Goal: Task Accomplishment & Management: Use online tool/utility

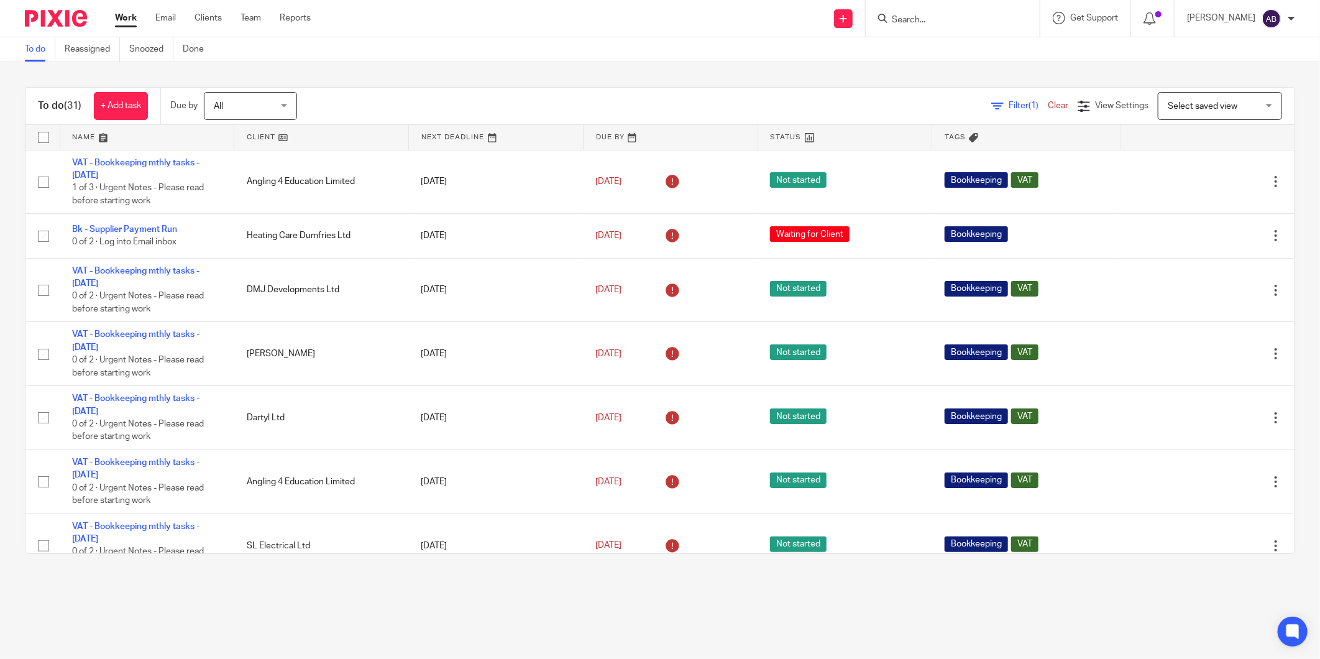
click at [929, 17] on input "Search" at bounding box center [946, 20] width 112 height 11
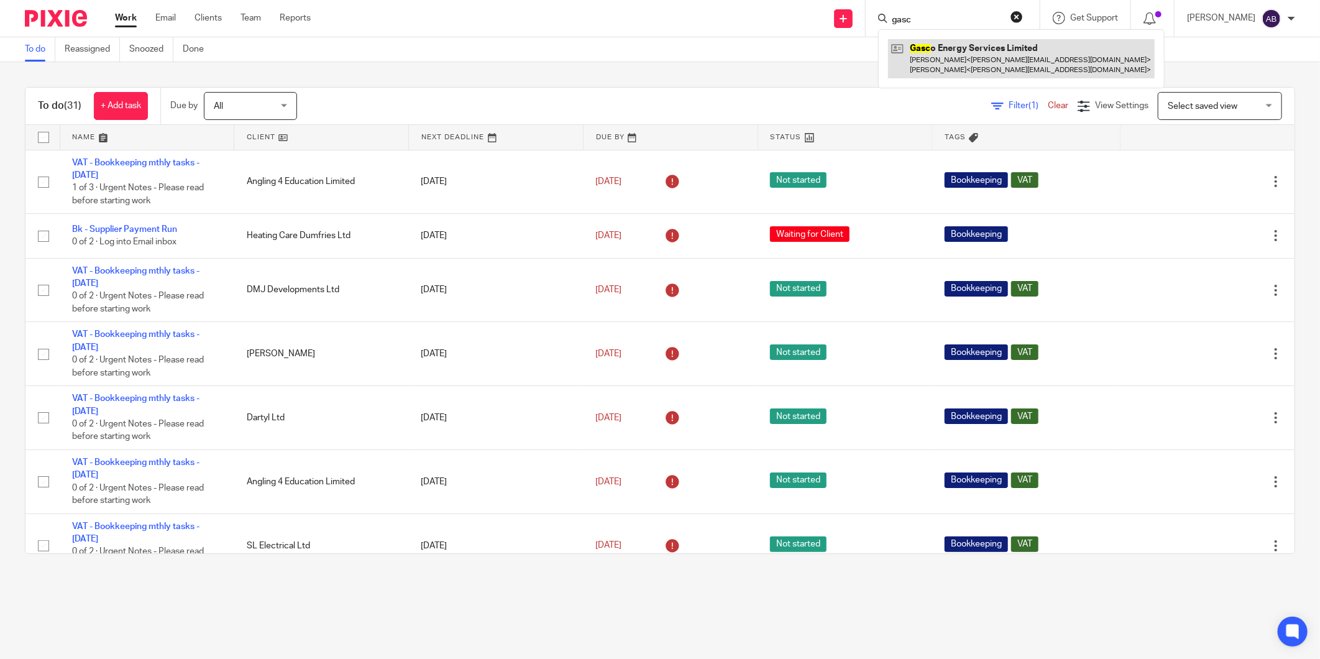
type input "gasc"
click at [933, 60] on link at bounding box center [1021, 58] width 267 height 39
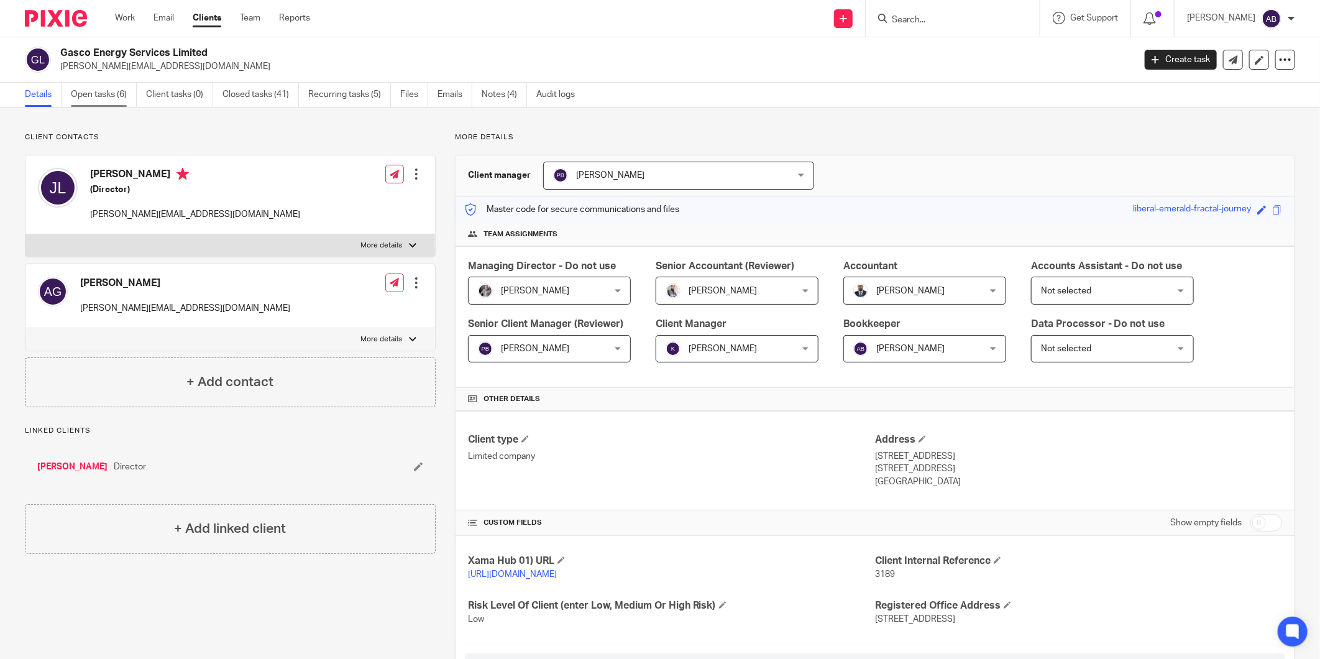
click at [94, 95] on link "Open tasks (6)" at bounding box center [104, 95] width 66 height 24
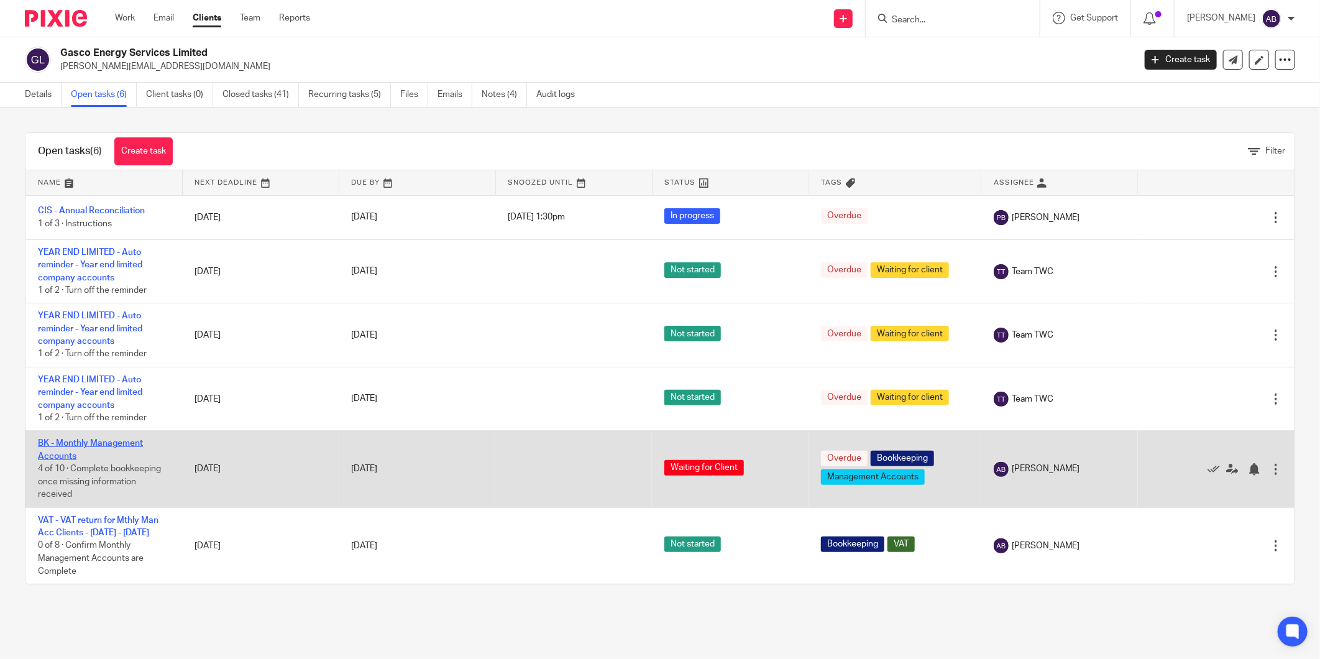
click at [122, 445] on link "BK - Monthly Management Accounts" at bounding box center [90, 449] width 105 height 21
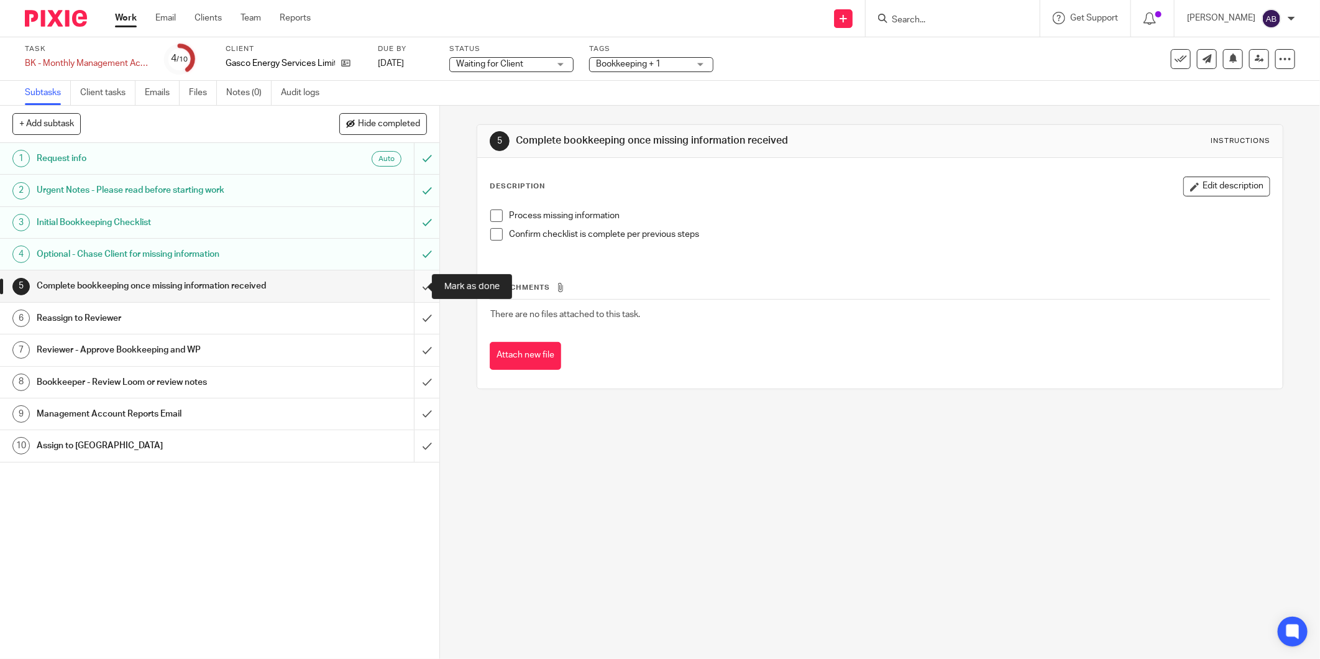
click at [411, 286] on input "submit" at bounding box center [219, 285] width 439 height 31
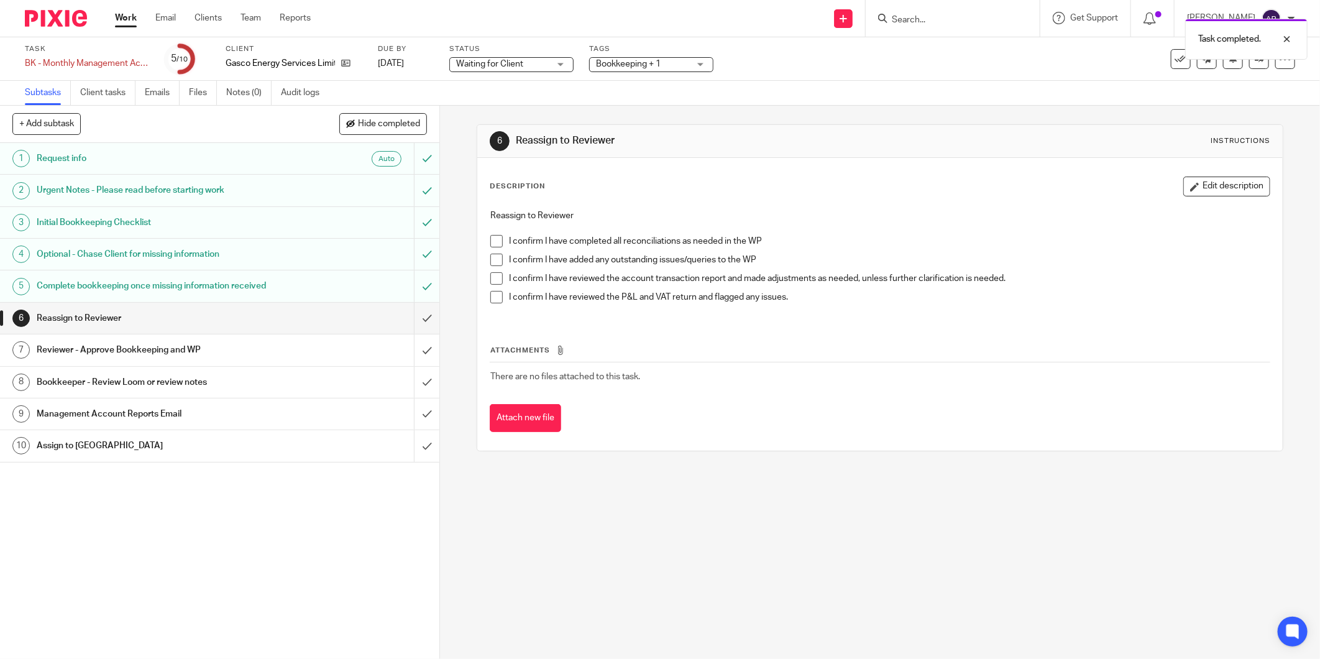
click at [490, 240] on span at bounding box center [496, 241] width 12 height 12
click at [491, 256] on span at bounding box center [496, 259] width 12 height 12
click at [490, 272] on span at bounding box center [496, 278] width 12 height 12
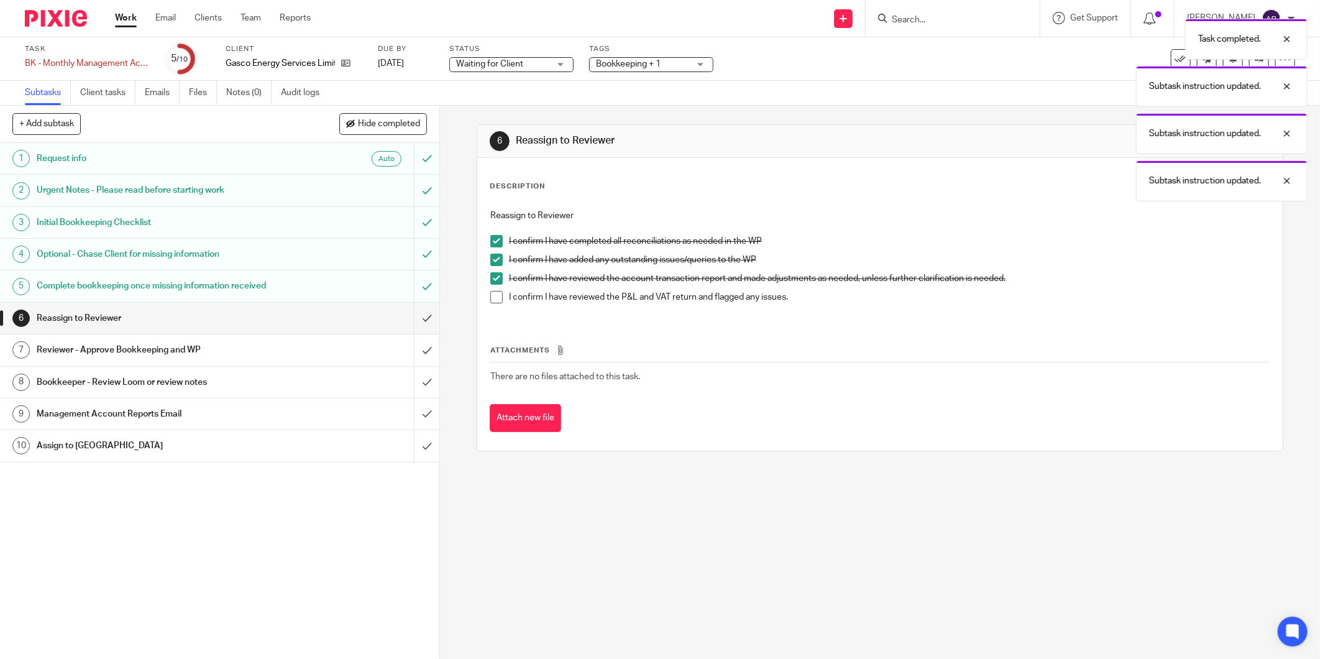
click at [497, 298] on span at bounding box center [496, 297] width 12 height 12
click at [413, 318] on input "submit" at bounding box center [219, 318] width 439 height 31
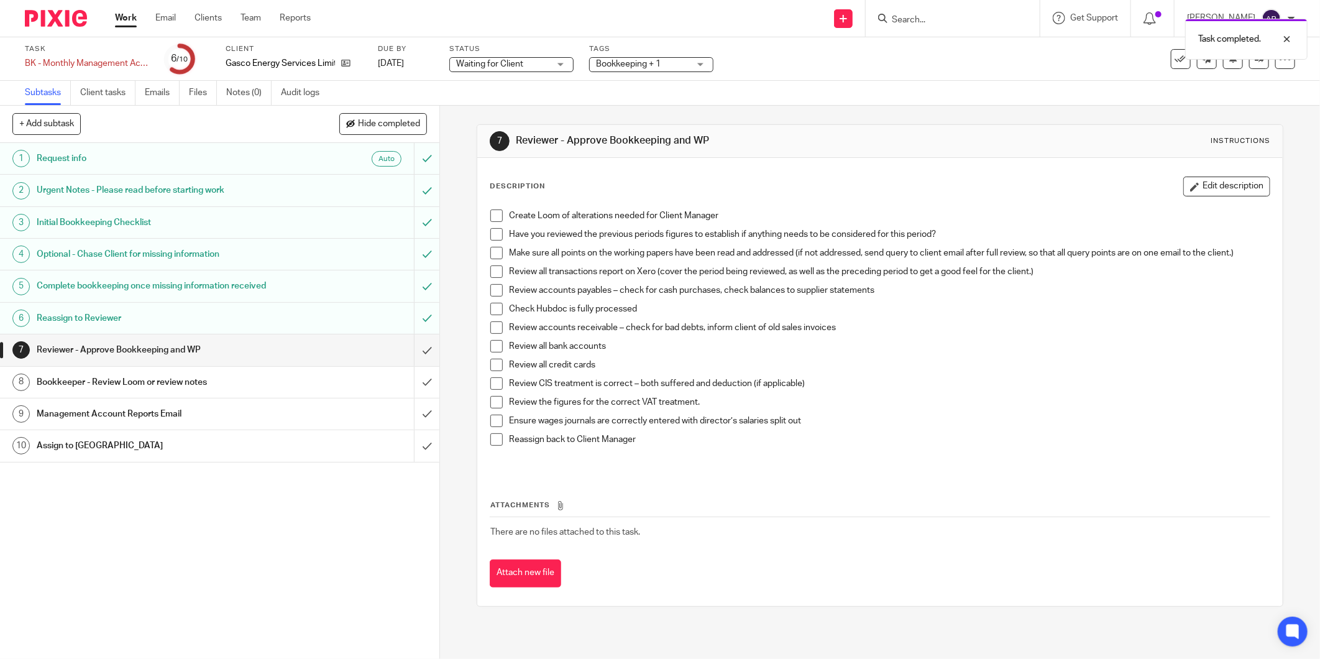
click at [296, 381] on div "Bookkeeper - Review Loom or review notes" at bounding box center [219, 382] width 365 height 19
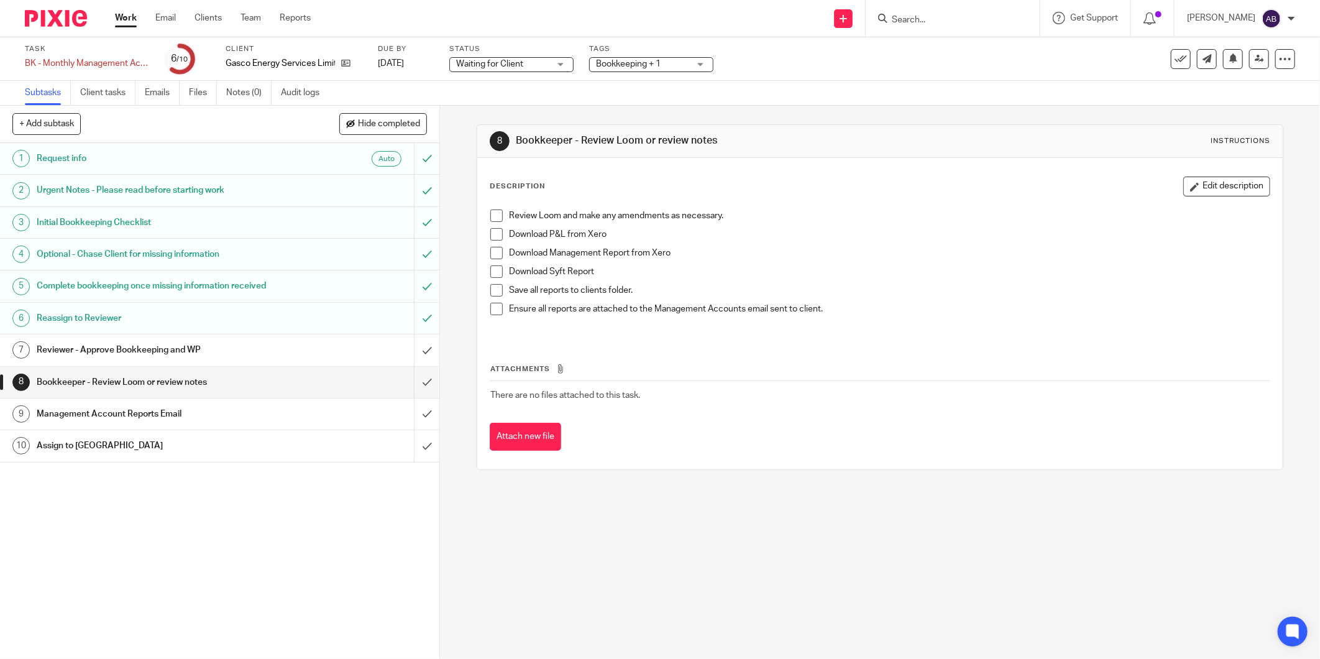
click at [491, 233] on span at bounding box center [496, 234] width 12 height 12
click at [493, 255] on span at bounding box center [496, 253] width 12 height 12
click at [491, 273] on span at bounding box center [496, 271] width 12 height 12
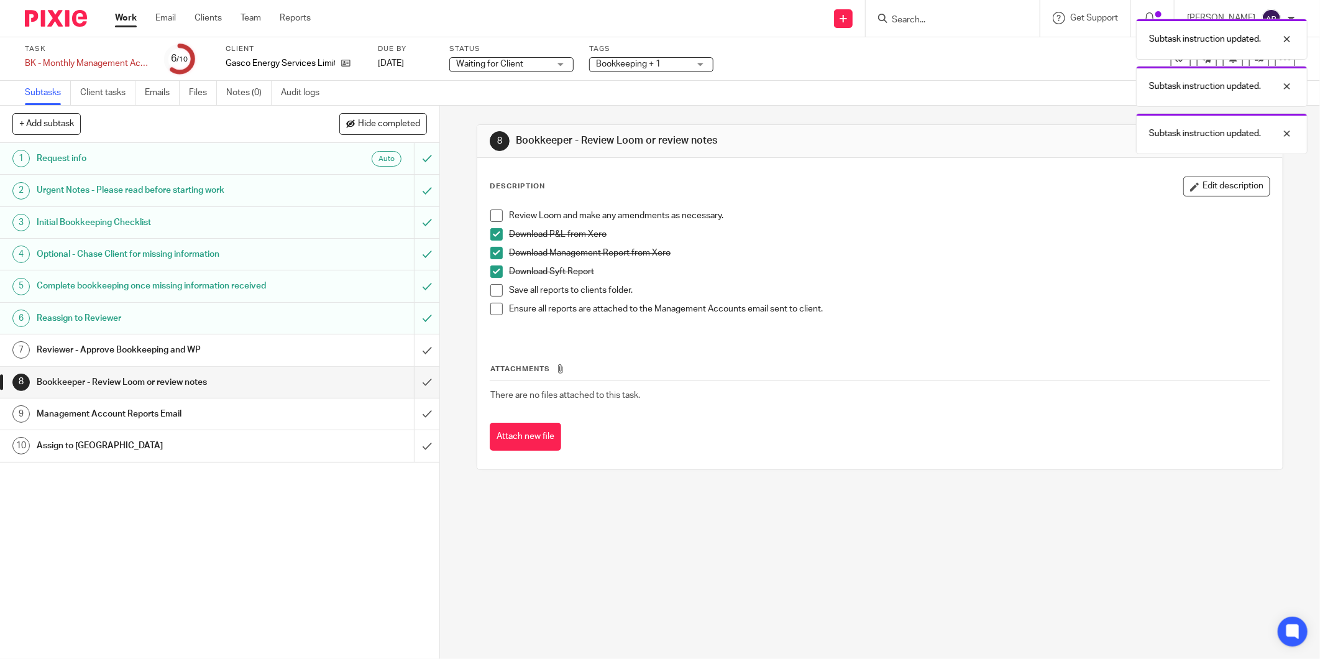
click at [491, 288] on span at bounding box center [496, 290] width 12 height 12
click at [490, 307] on span at bounding box center [496, 309] width 12 height 12
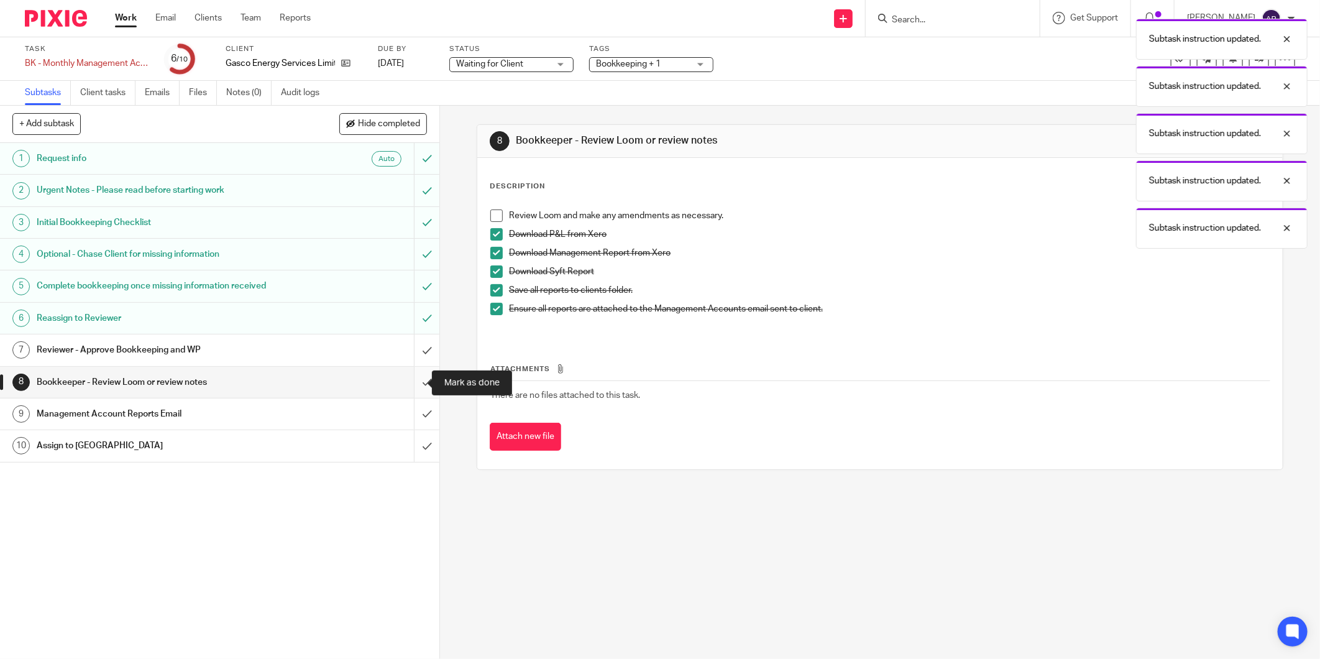
click at [417, 379] on input "submit" at bounding box center [219, 382] width 439 height 31
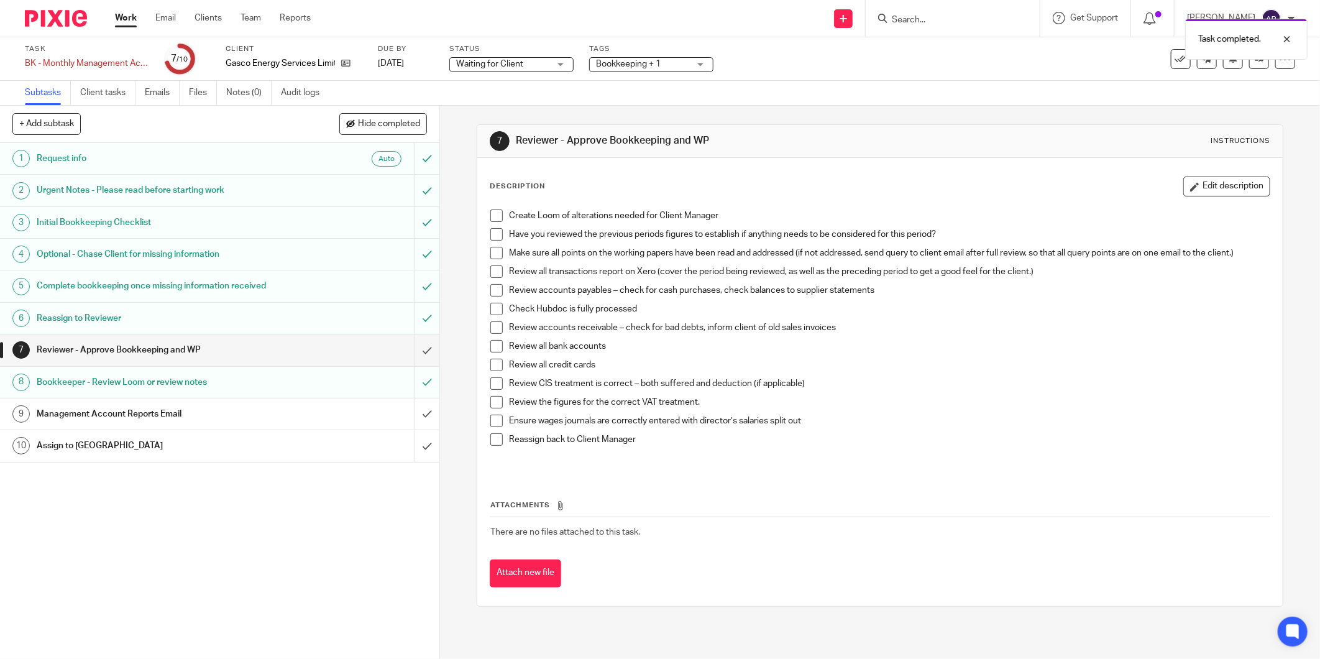
click at [186, 419] on h1 "Management Account Reports Email" at bounding box center [159, 413] width 244 height 19
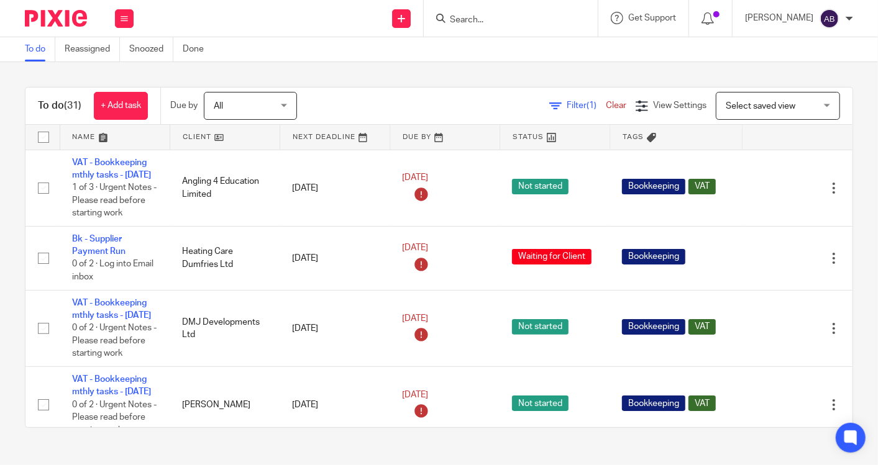
click at [463, 19] on input "Search" at bounding box center [505, 20] width 112 height 11
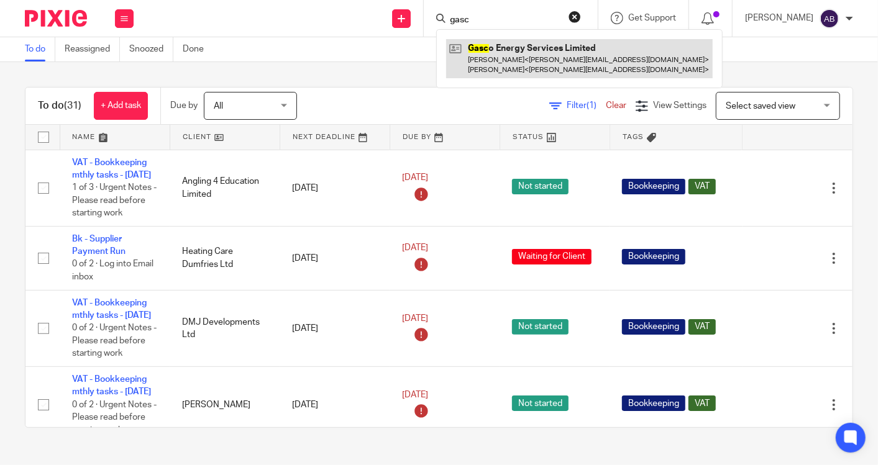
type input "gasc"
click at [514, 62] on link at bounding box center [579, 58] width 267 height 39
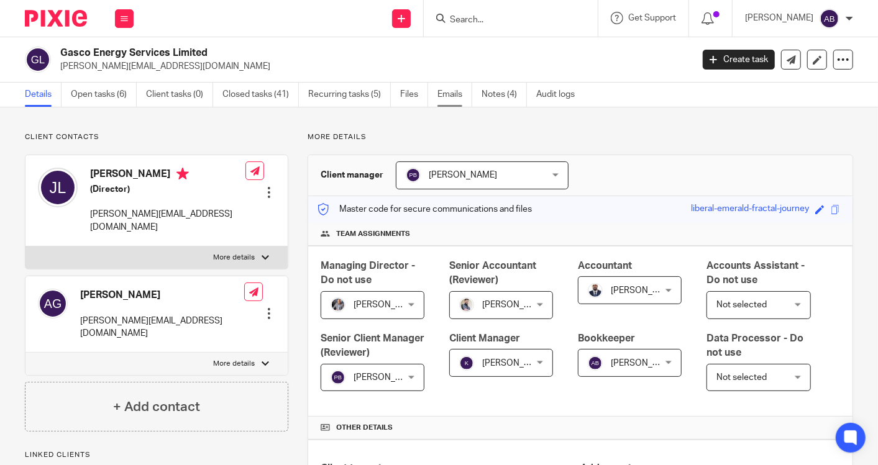
click at [446, 95] on link "Emails" at bounding box center [454, 95] width 35 height 24
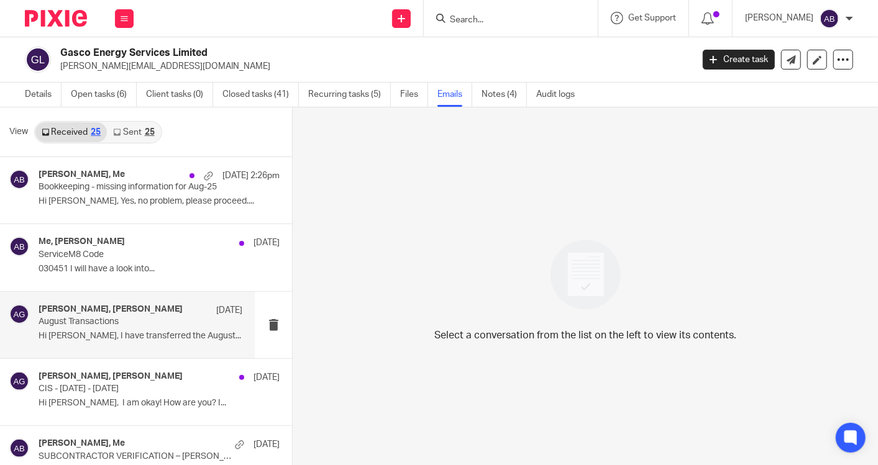
scroll to position [69, 0]
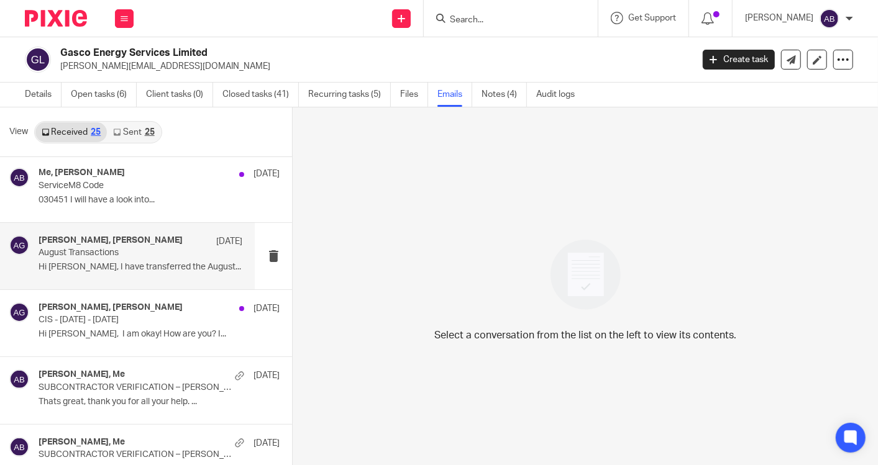
click at [124, 264] on p "Hi Kim, I have transferred the August..." at bounding box center [141, 267] width 204 height 11
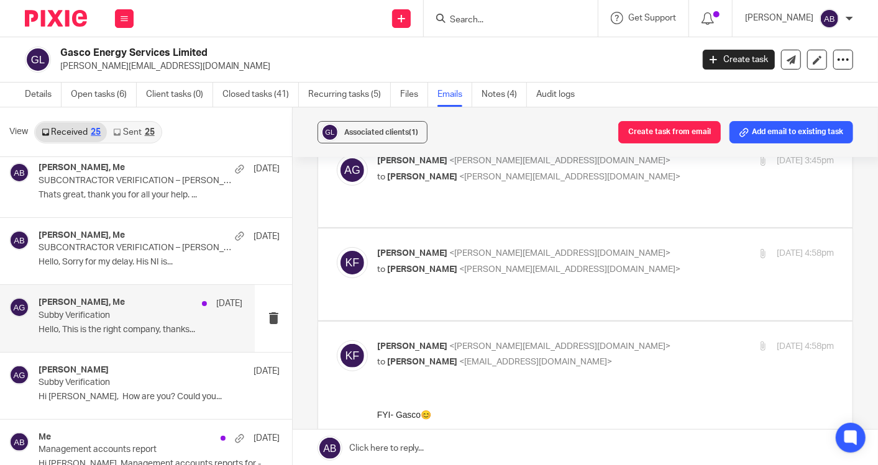
scroll to position [345, 0]
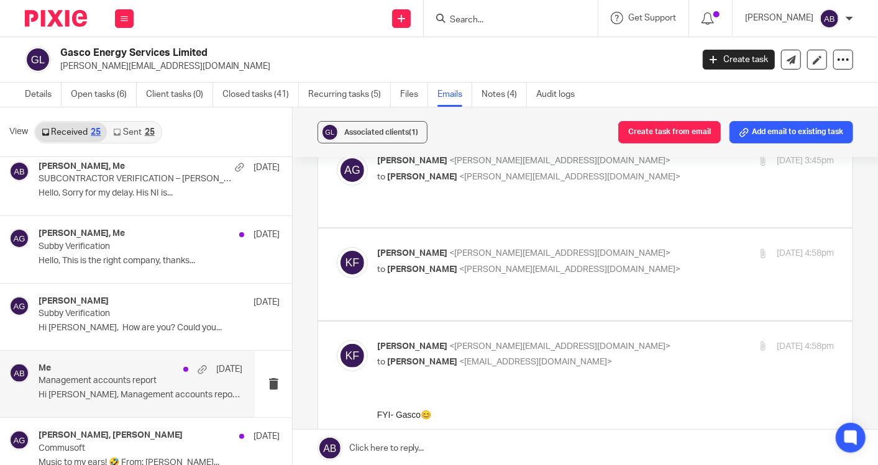
click at [108, 398] on p "Hi Jamie, Management accounts reports for -..." at bounding box center [141, 395] width 204 height 11
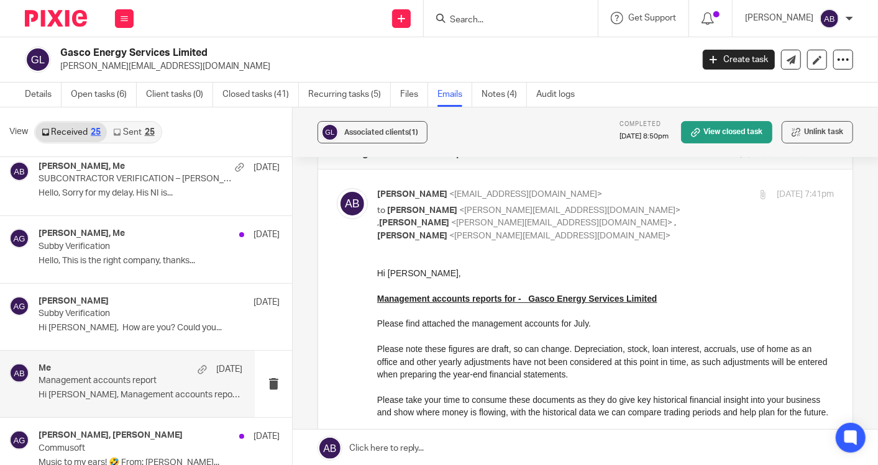
scroll to position [0, 0]
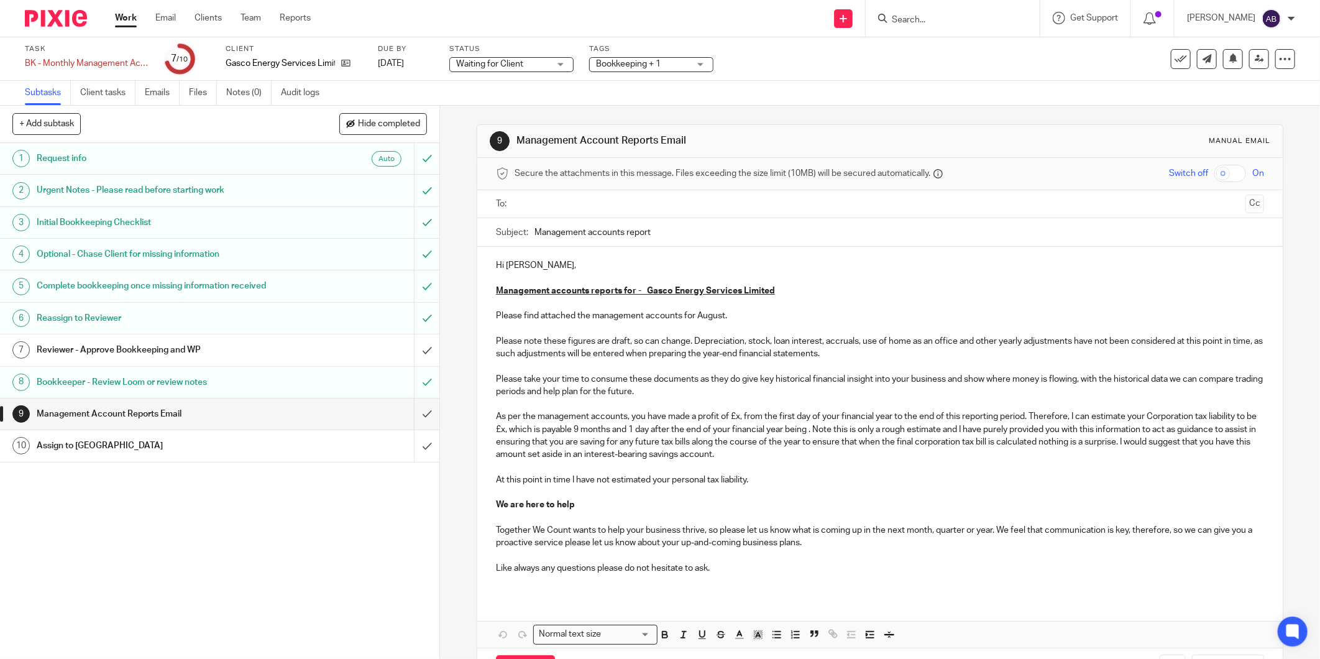
click at [734, 414] on p "Please note these figures are draft, so can change. Depreciation, stock, loan i…" at bounding box center [880, 423] width 768 height 176
click at [737, 419] on p "Please note these figures are draft, so can change. Depreciation, stock, loan i…" at bounding box center [880, 423] width 768 height 176
click at [553, 431] on p "Please note these figures are draft, so can change. Depreciation, stock, loan i…" at bounding box center [880, 423] width 768 height 176
click at [549, 431] on p "Please note these figures are draft, so can change. Depreciation, stock, loan i…" at bounding box center [880, 423] width 768 height 176
click at [856, 477] on p "Please note these figures are draft, so can change. Depreciation, stock, loan i…" at bounding box center [880, 423] width 768 height 176
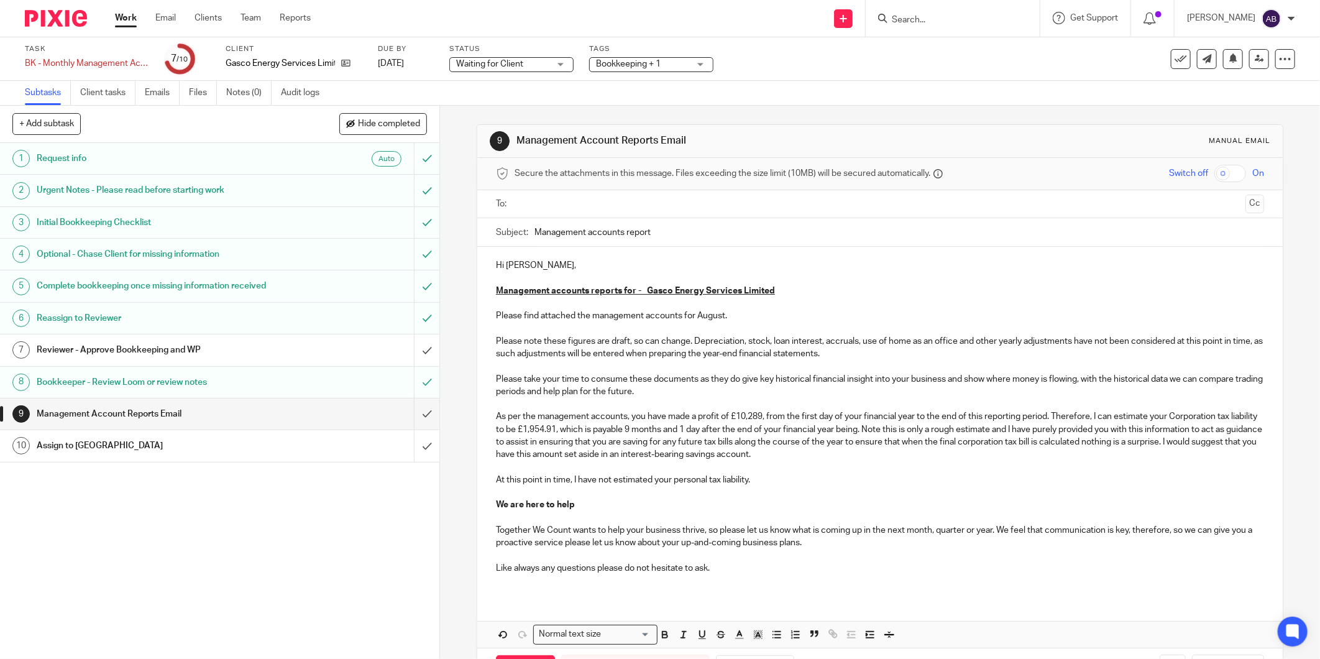
click at [662, 232] on input "Management accounts report" at bounding box center [898, 232] width 729 height 28
type input "Management accounts report- Aug-2025"
click at [560, 198] on input "text" at bounding box center [879, 204] width 721 height 14
click at [666, 209] on input "text" at bounding box center [931, 205] width 617 height 24
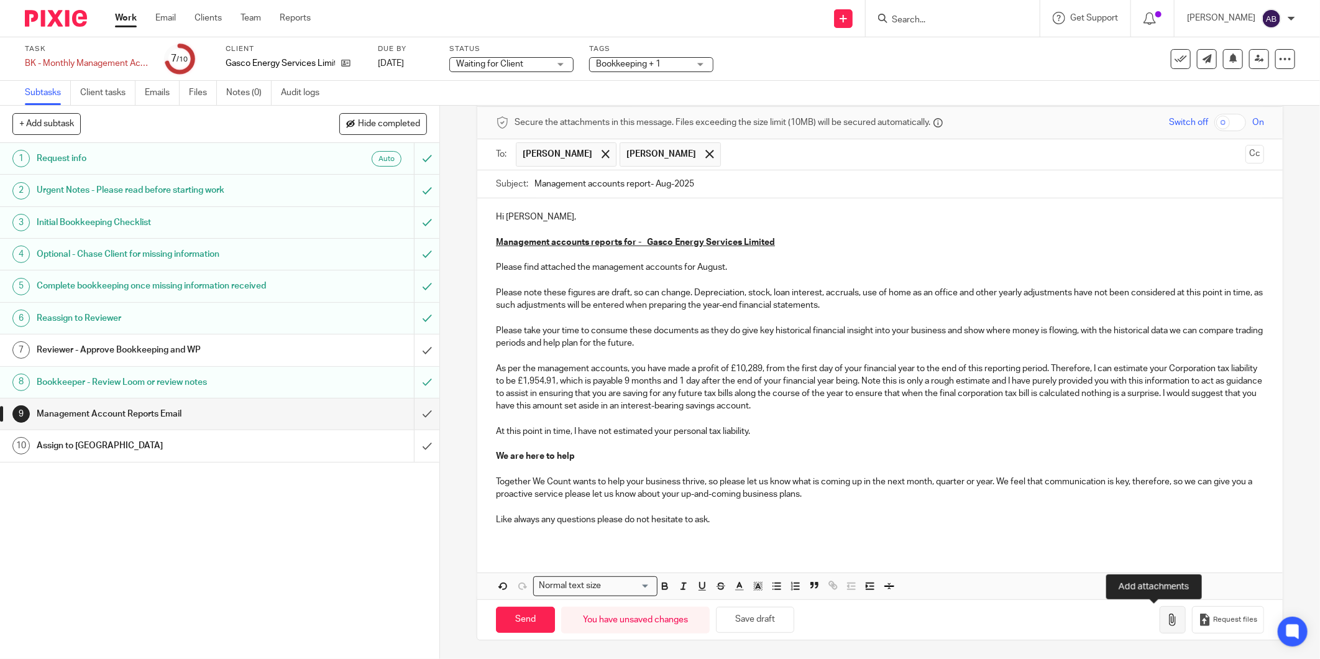
click at [1166, 619] on icon "button" at bounding box center [1172, 619] width 12 height 12
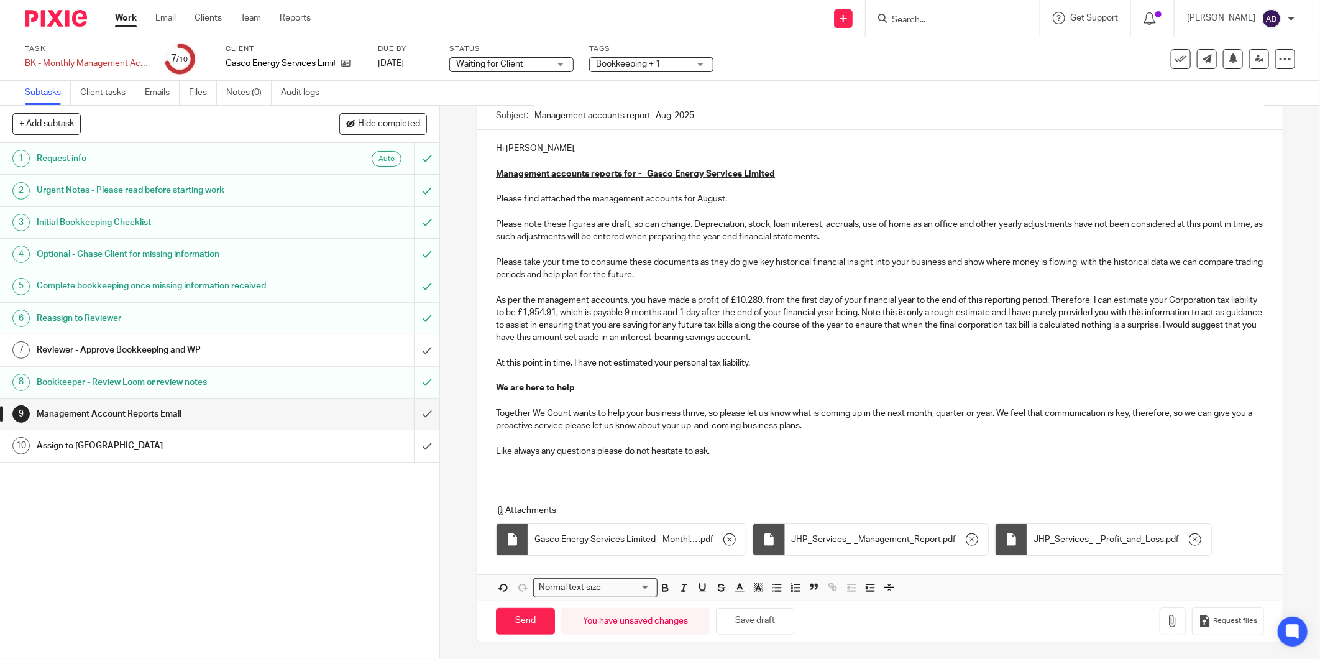
scroll to position [122, 0]
click at [518, 622] on input "Send" at bounding box center [525, 619] width 59 height 27
type input "Sent"
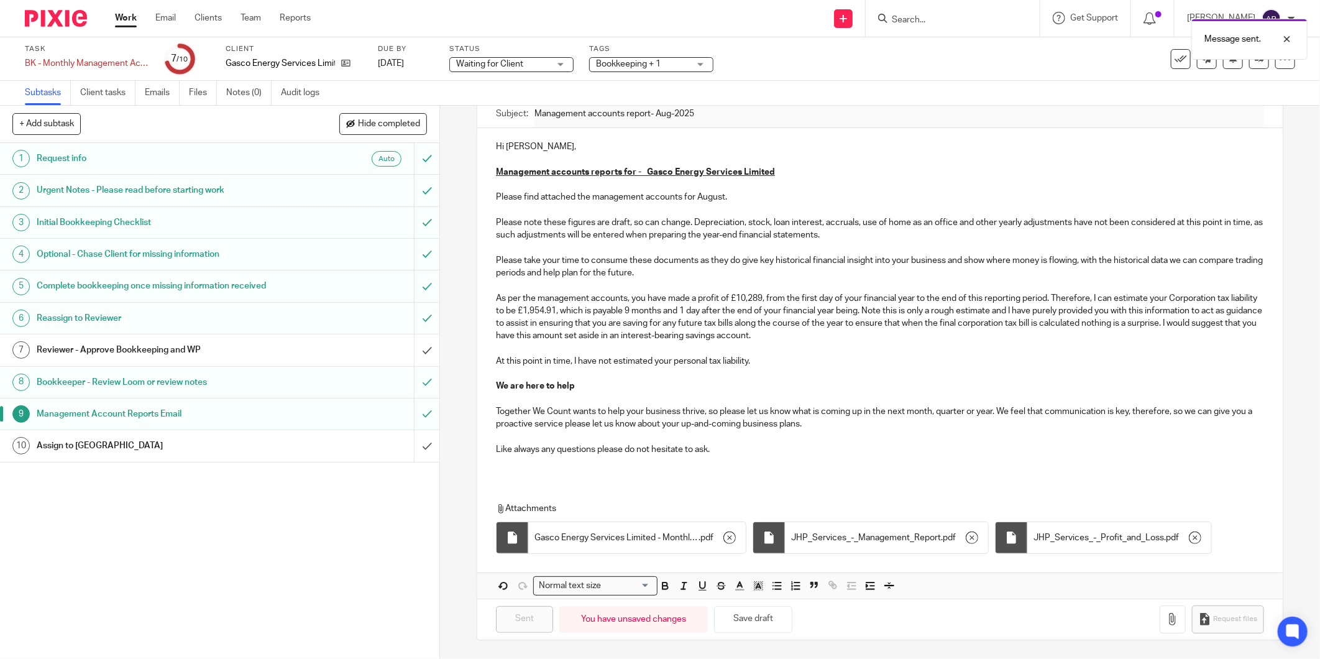
click at [313, 450] on div "Assign to [GEOGRAPHIC_DATA]" at bounding box center [219, 445] width 365 height 19
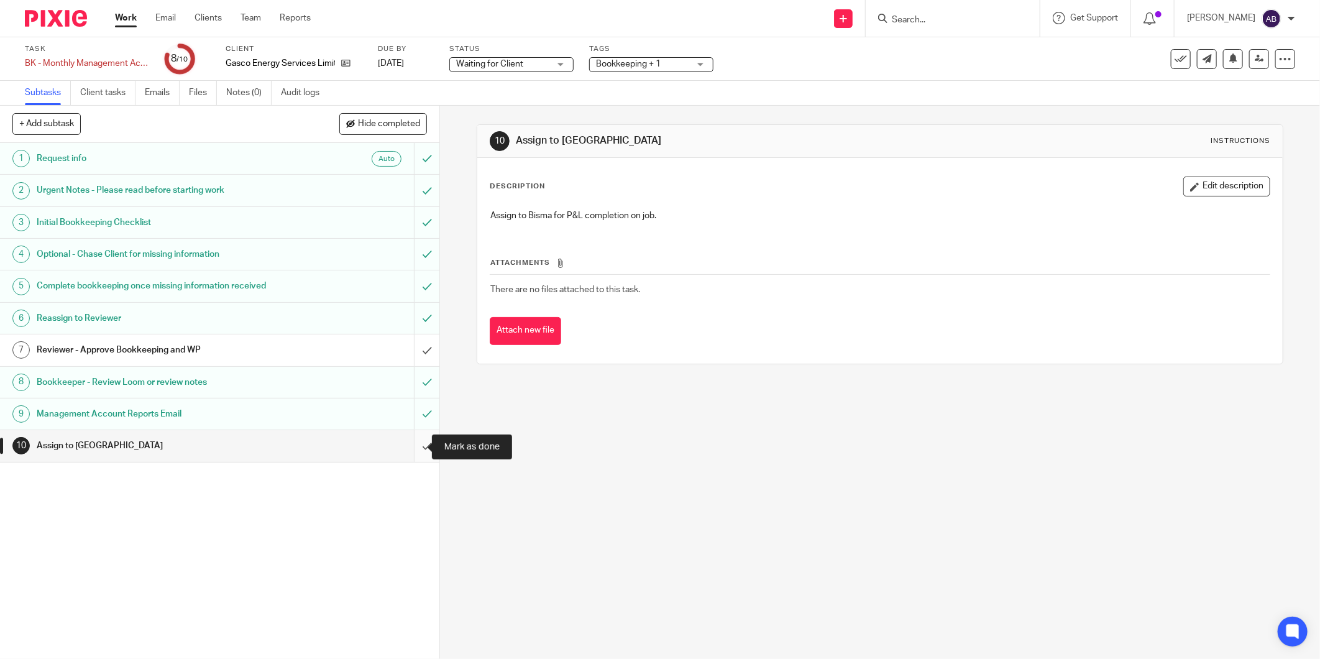
click at [417, 450] on input "submit" at bounding box center [219, 445] width 439 height 31
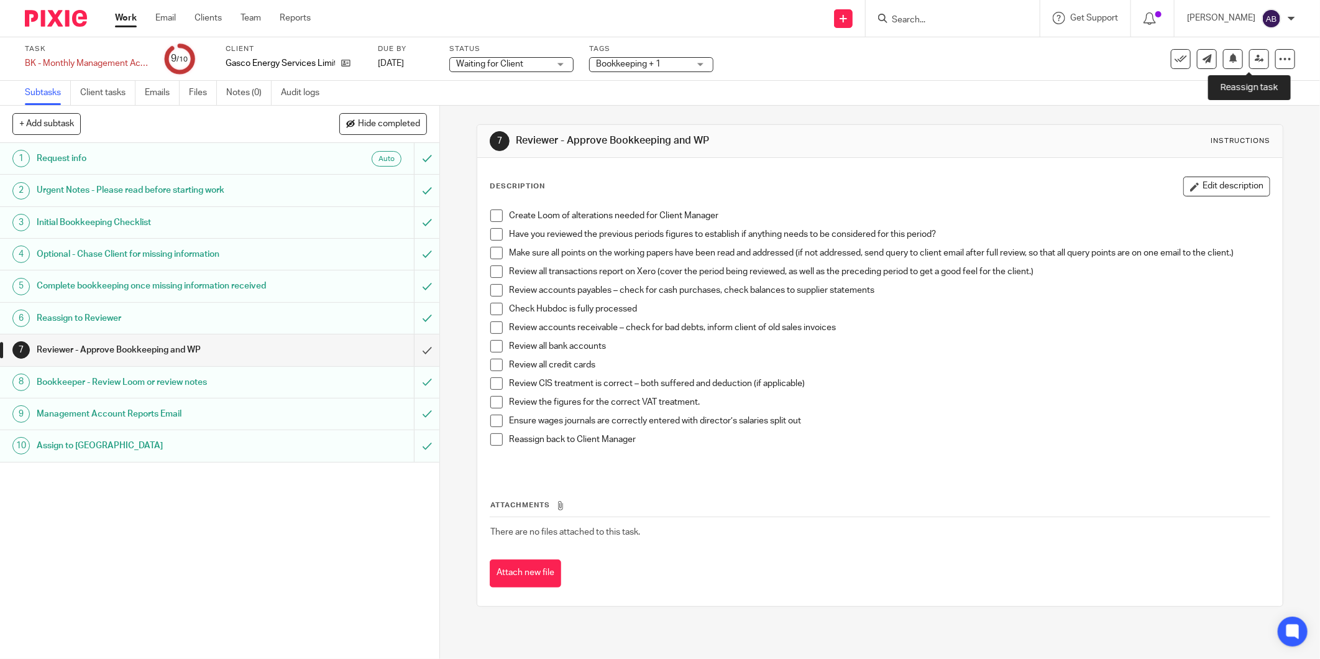
click at [1254, 58] on icon at bounding box center [1258, 58] width 9 height 9
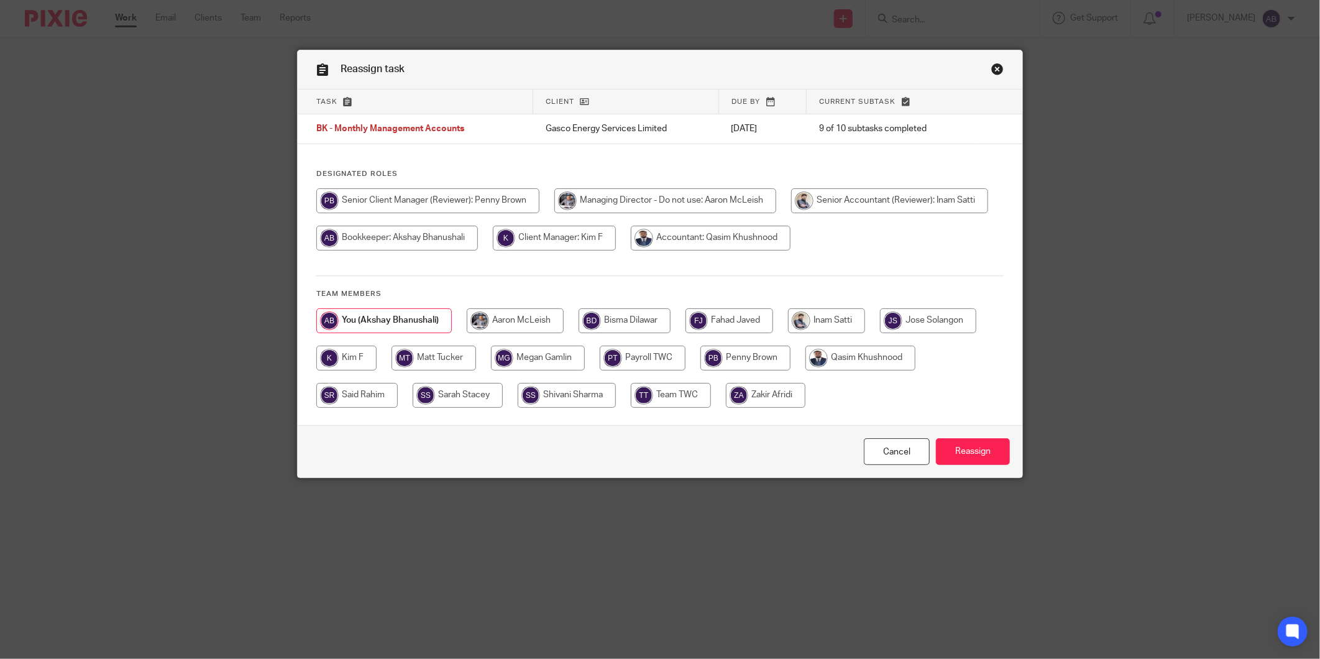
click at [624, 319] on input "radio" at bounding box center [624, 320] width 92 height 25
radio input "true"
click at [955, 448] on input "Reassign" at bounding box center [973, 451] width 74 height 27
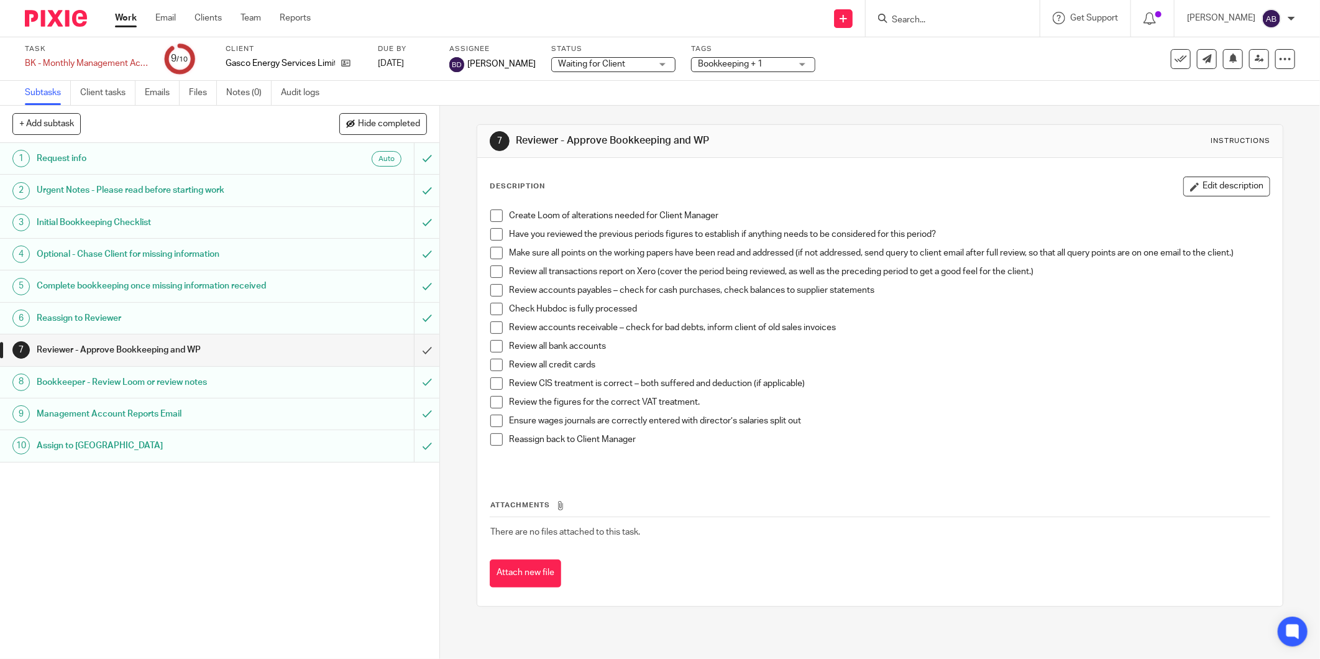
click at [908, 22] on input "Search" at bounding box center [946, 20] width 112 height 11
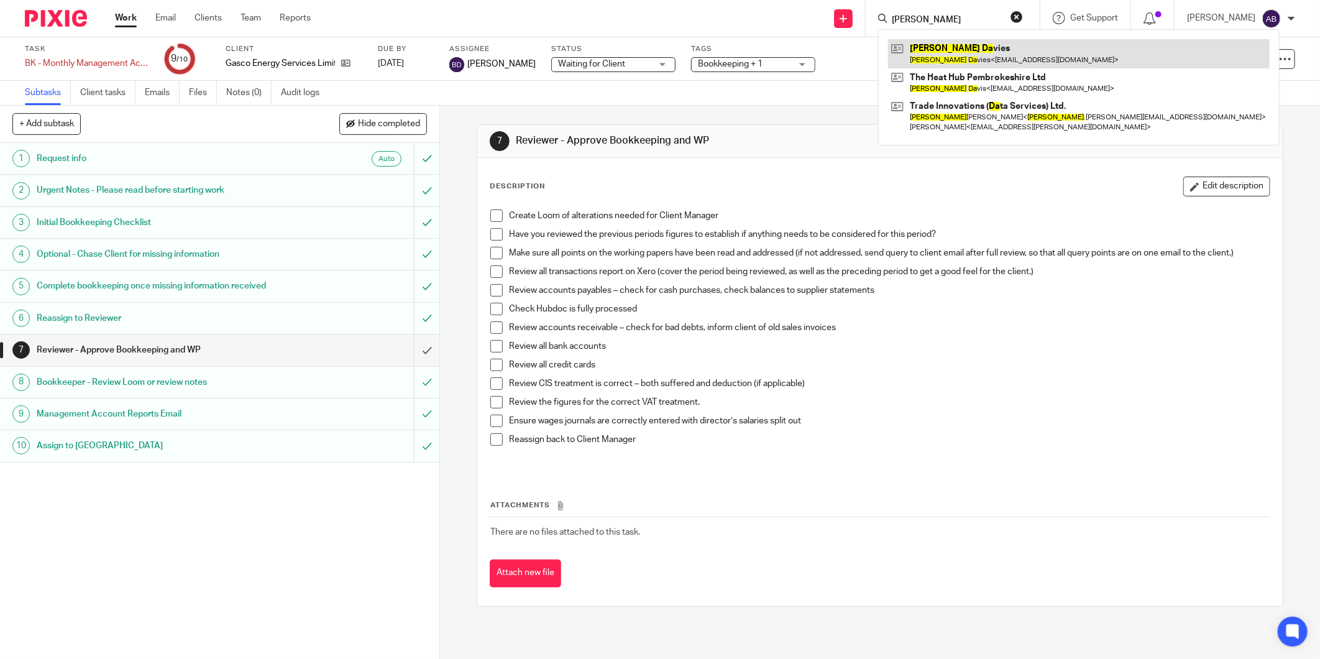
type input "[PERSON_NAME]"
click at [921, 52] on link at bounding box center [1078, 53] width 381 height 29
